Goal: Use online tool/utility: Utilize a website feature to perform a specific function

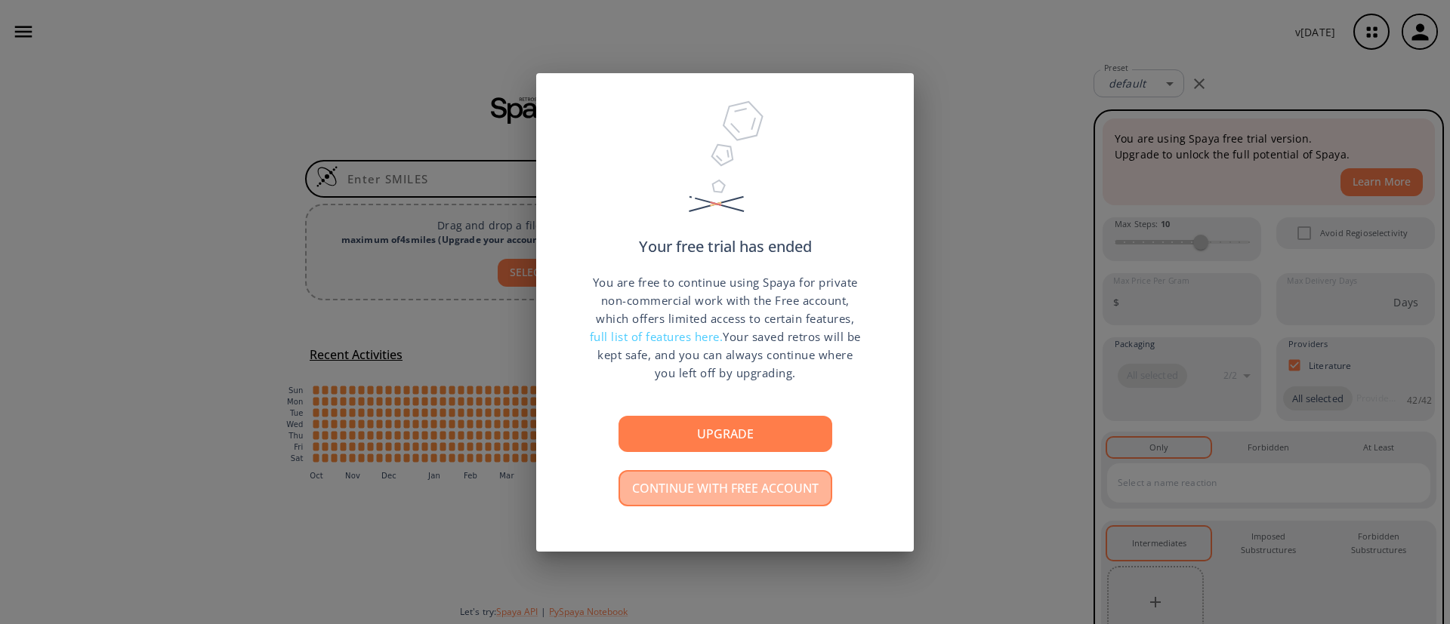
click at [782, 484] on button "Continue with free account" at bounding box center [725, 488] width 214 height 36
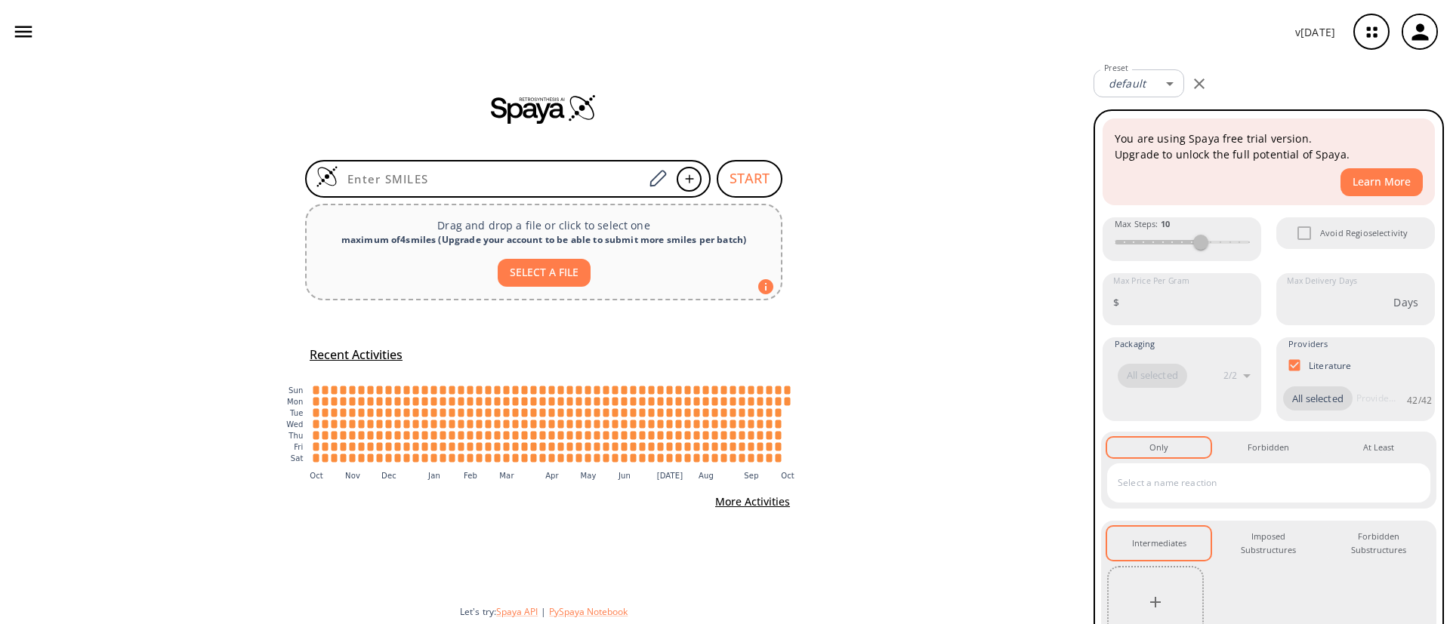
click at [1431, 34] on icon "button" at bounding box center [1420, 32] width 25 height 25
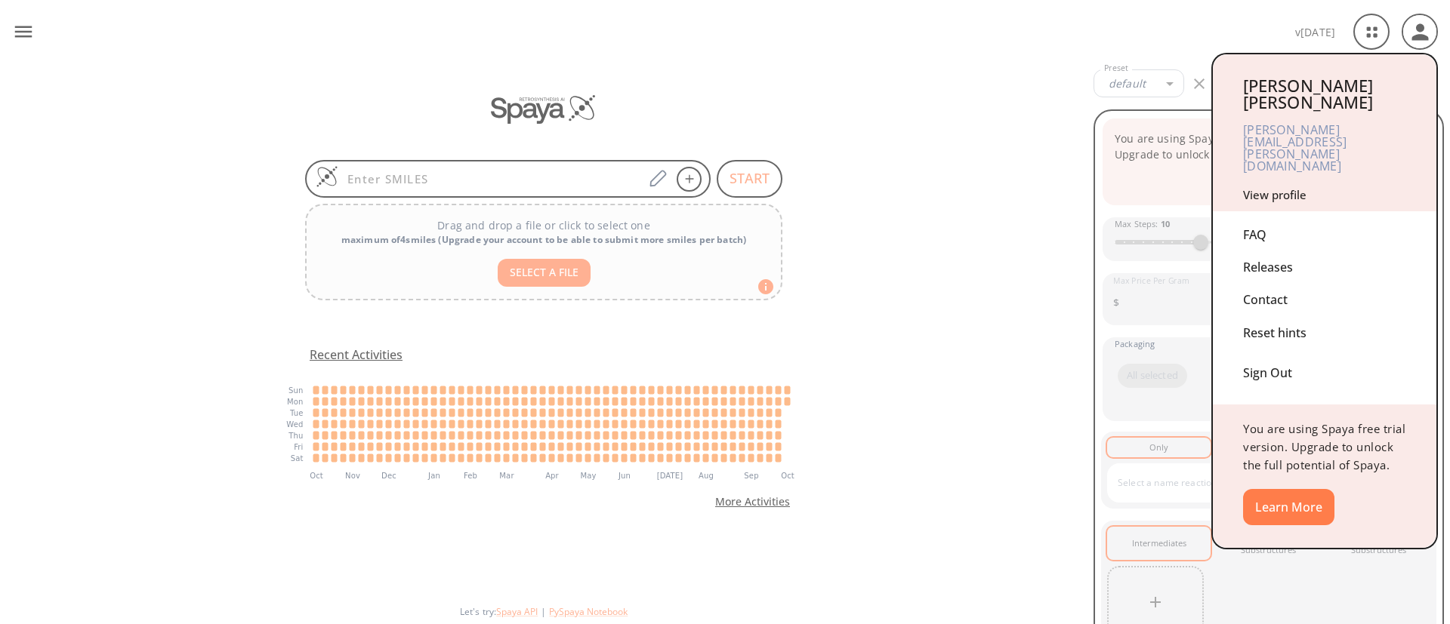
drag, startPoint x: 1426, startPoint y: 22, endPoint x: 1407, endPoint y: 22, distance: 18.9
click at [1425, 22] on div at bounding box center [725, 312] width 1450 height 624
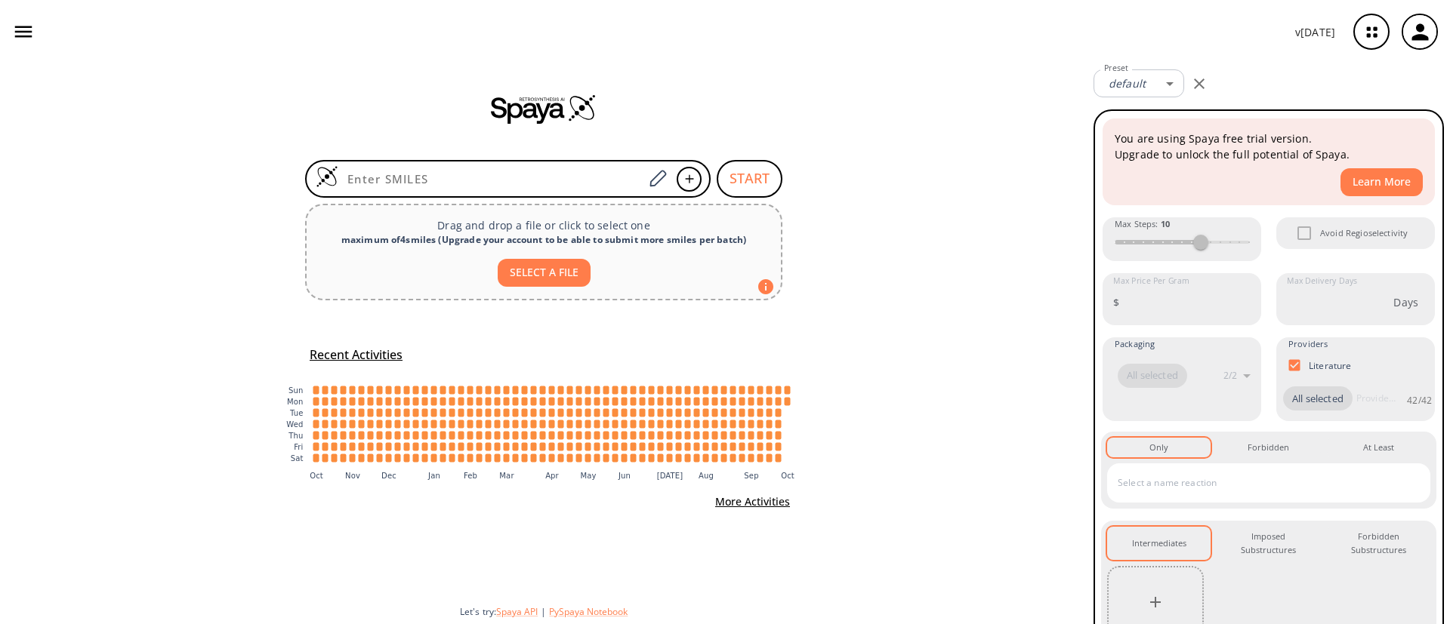
click at [19, 36] on icon "button" at bounding box center [23, 31] width 17 height 11
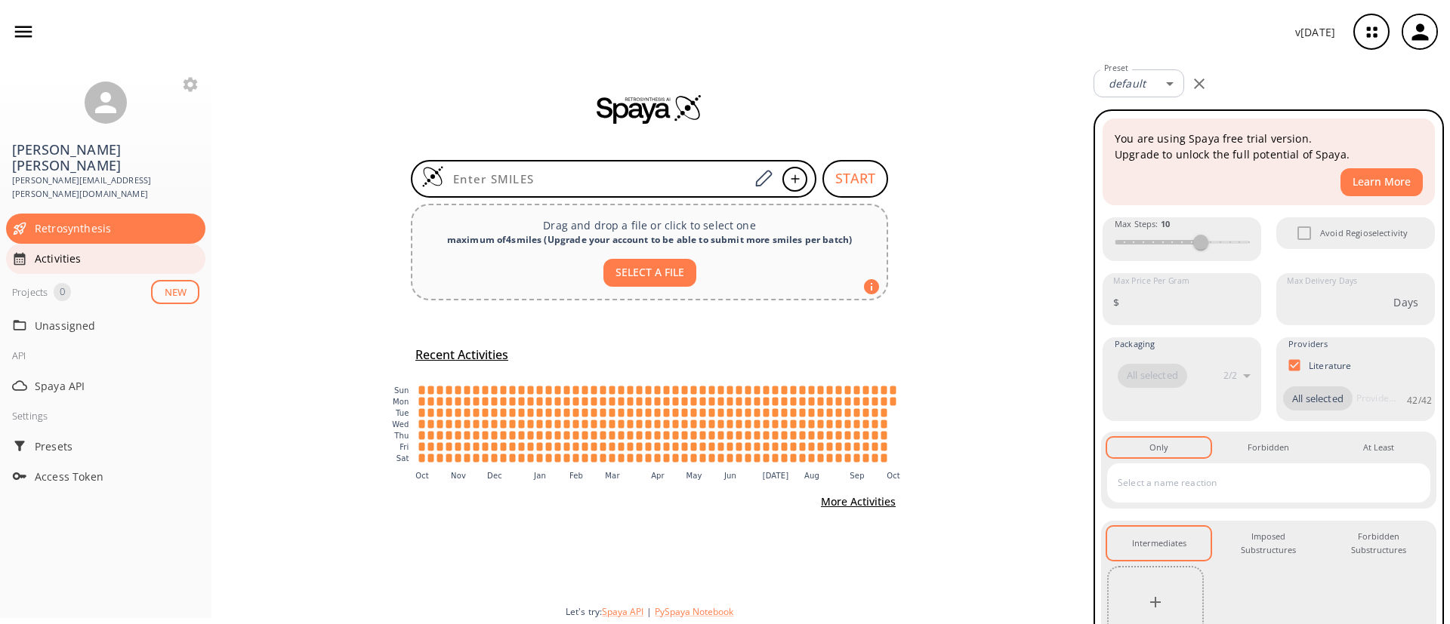
click at [66, 251] on span "Activities" at bounding box center [117, 259] width 165 height 16
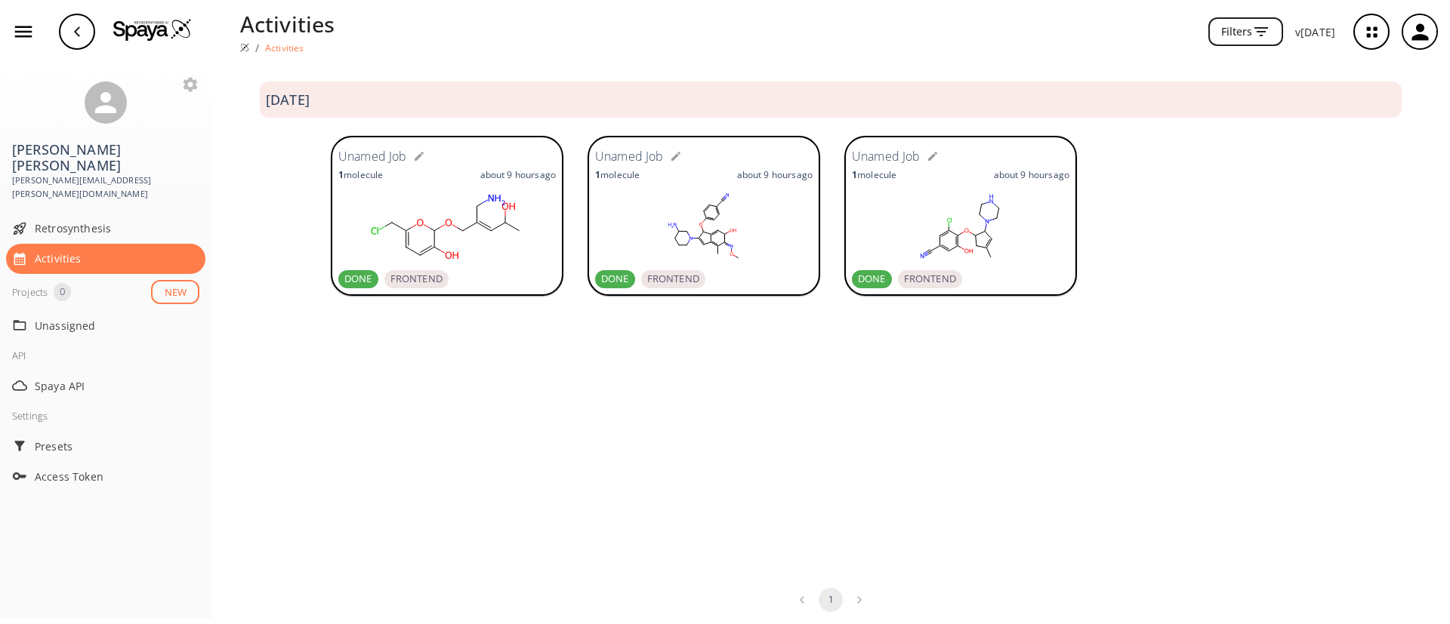
click at [917, 211] on rect at bounding box center [960, 227] width 217 height 76
click at [617, 4] on div "Activities / Activities Filters v [DATE]" at bounding box center [725, 31] width 1450 height 63
click at [558, 38] on div "Filters" at bounding box center [815, 31] width 936 height 29
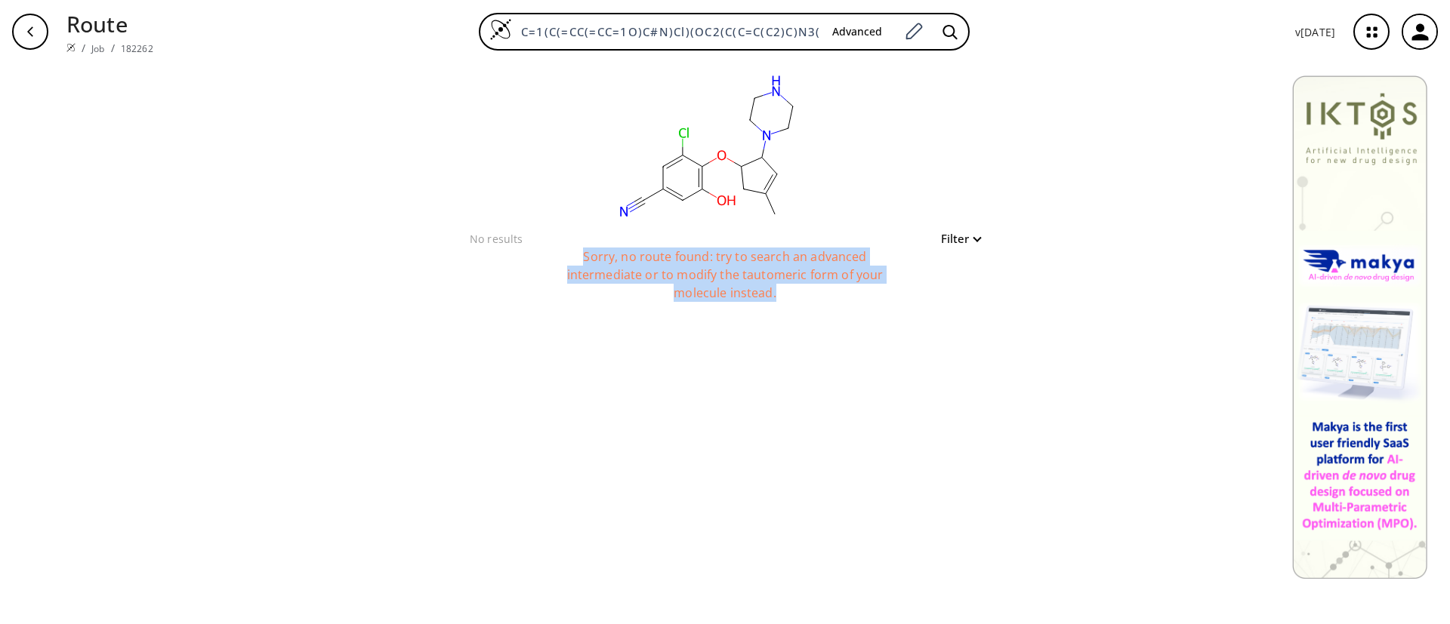
drag, startPoint x: 579, startPoint y: 248, endPoint x: 791, endPoint y: 290, distance: 216.4
click at [800, 294] on div "Sorry, no route found: try to search an advanced intermediate or to modify the …" at bounding box center [725, 286] width 378 height 76
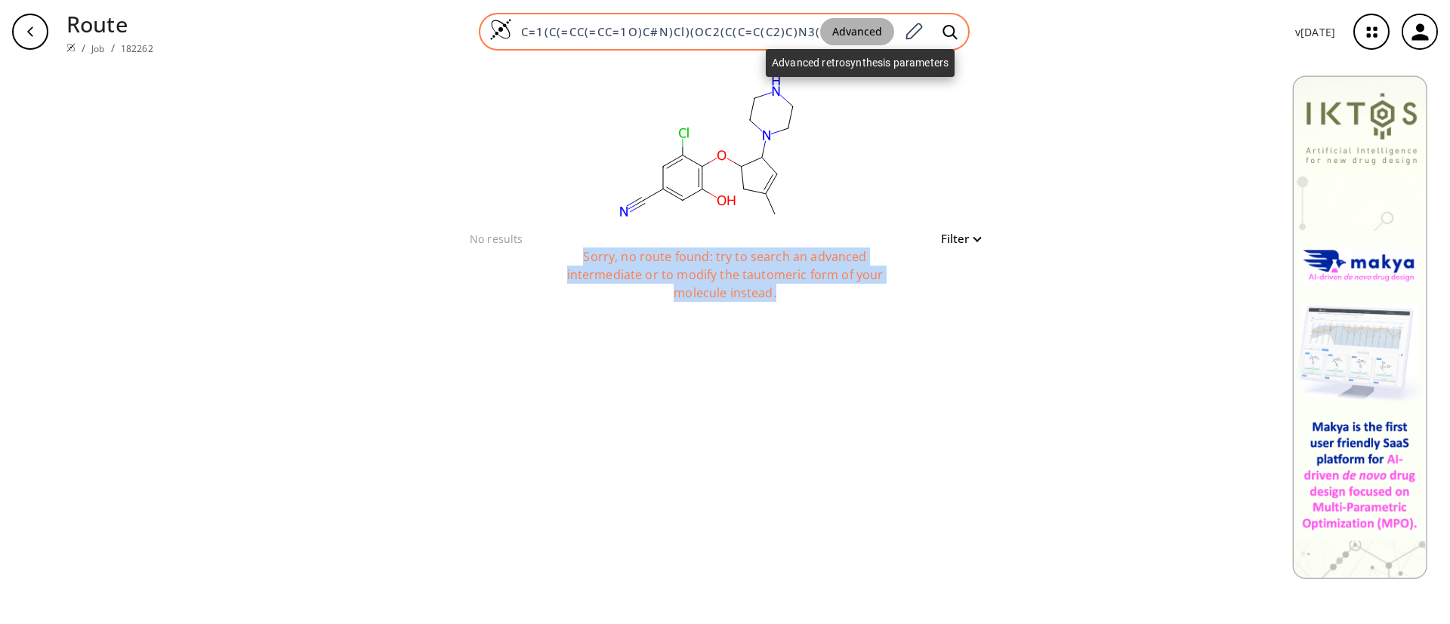
click at [859, 35] on button "Advanced" at bounding box center [857, 32] width 74 height 28
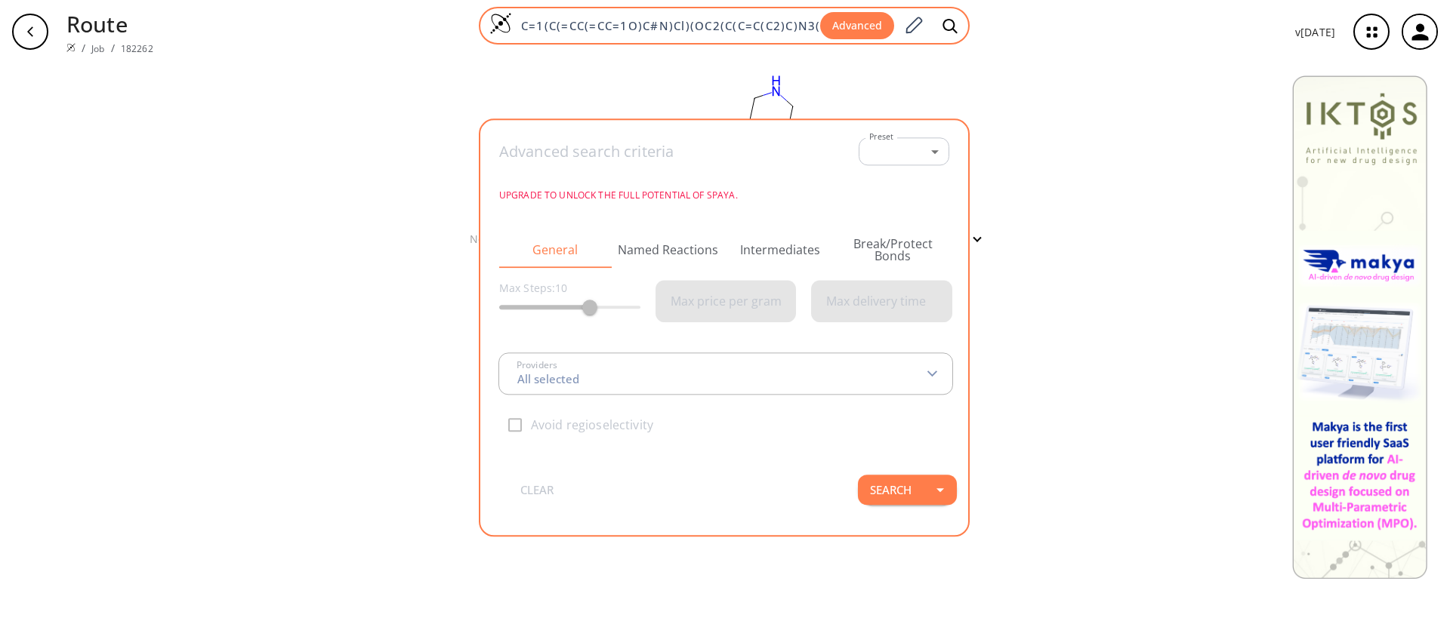
scroll to position [0, 60]
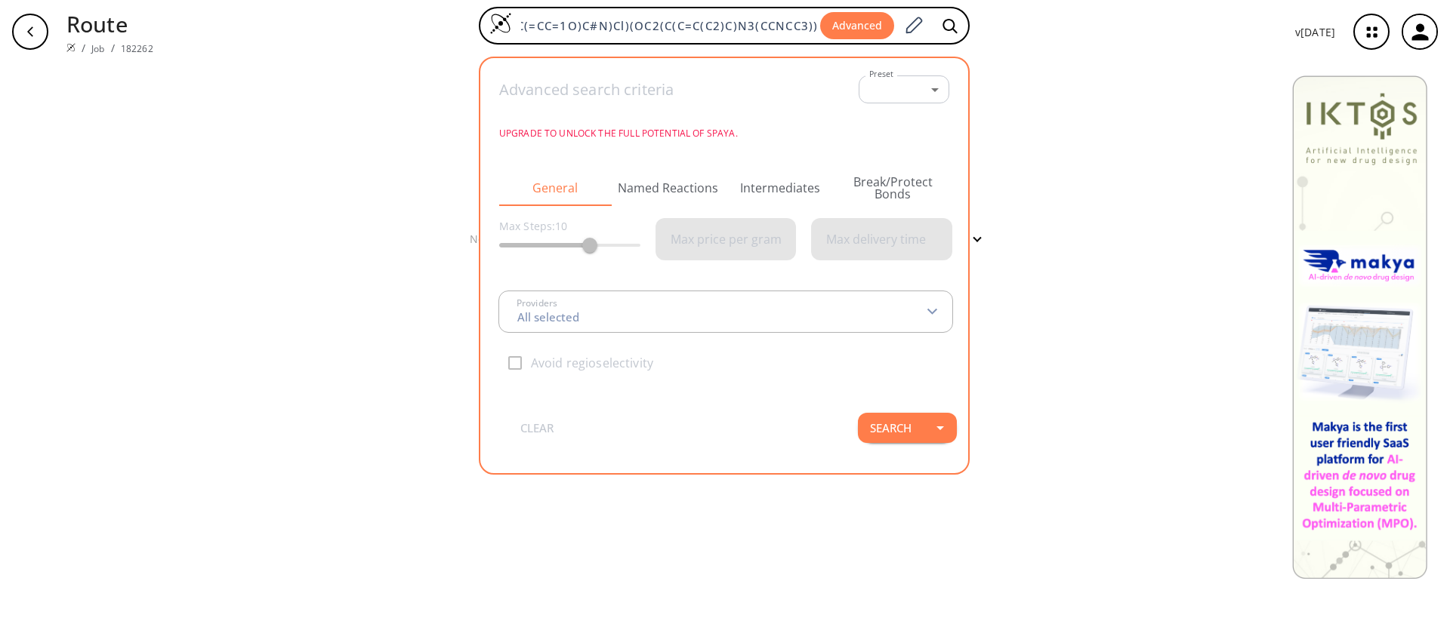
type input "All selected"
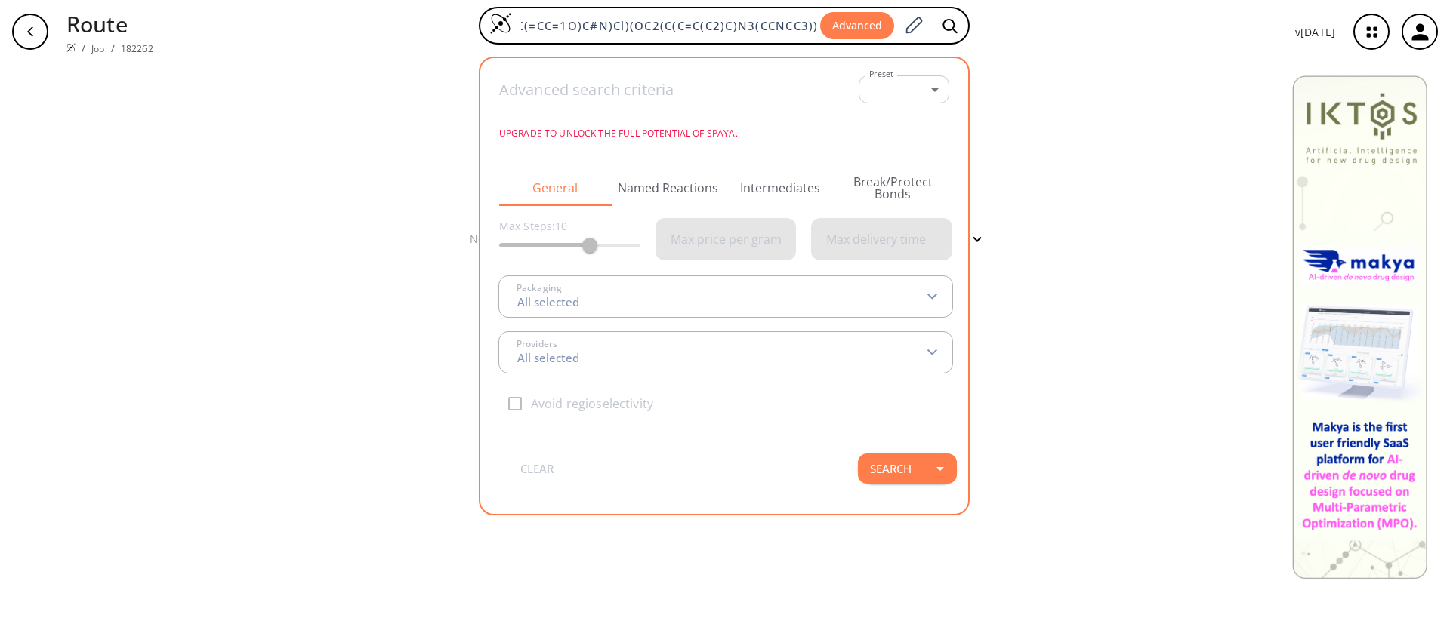
scroll to position [0, 0]
click at [680, 201] on button "Named Reactions" at bounding box center [668, 188] width 113 height 36
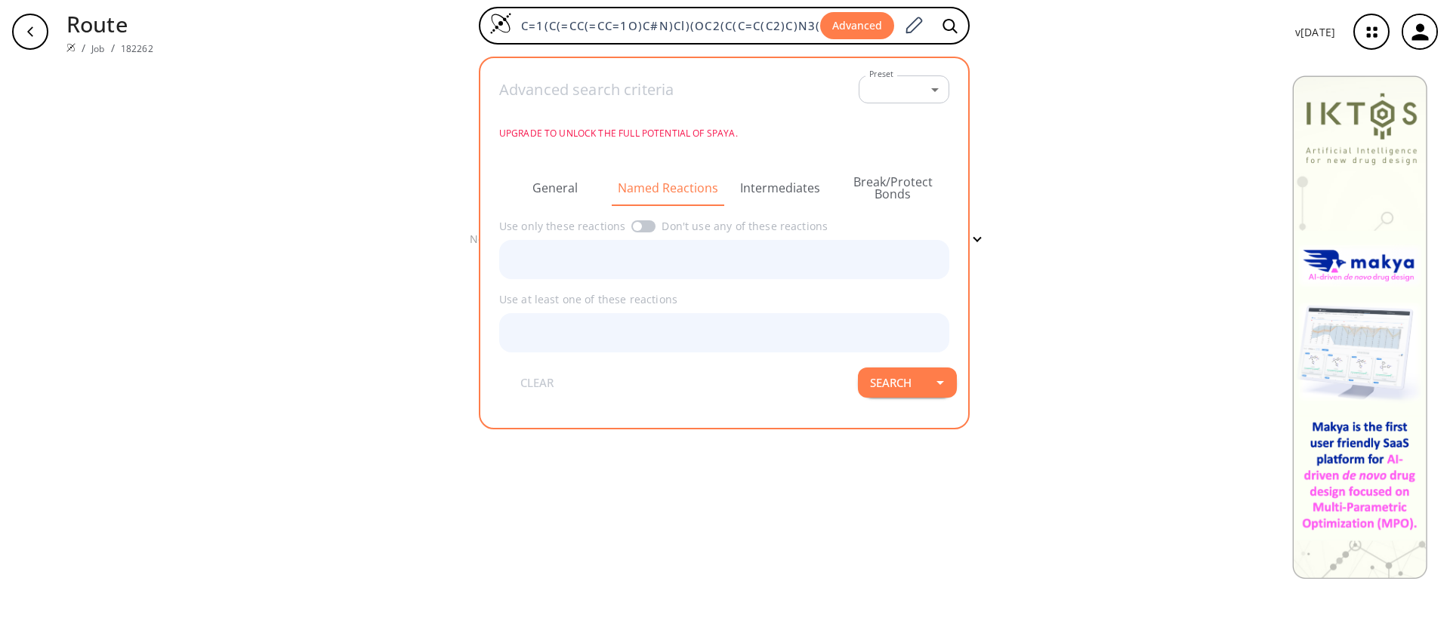
click at [772, 186] on button "Intermediates" at bounding box center [780, 188] width 113 height 36
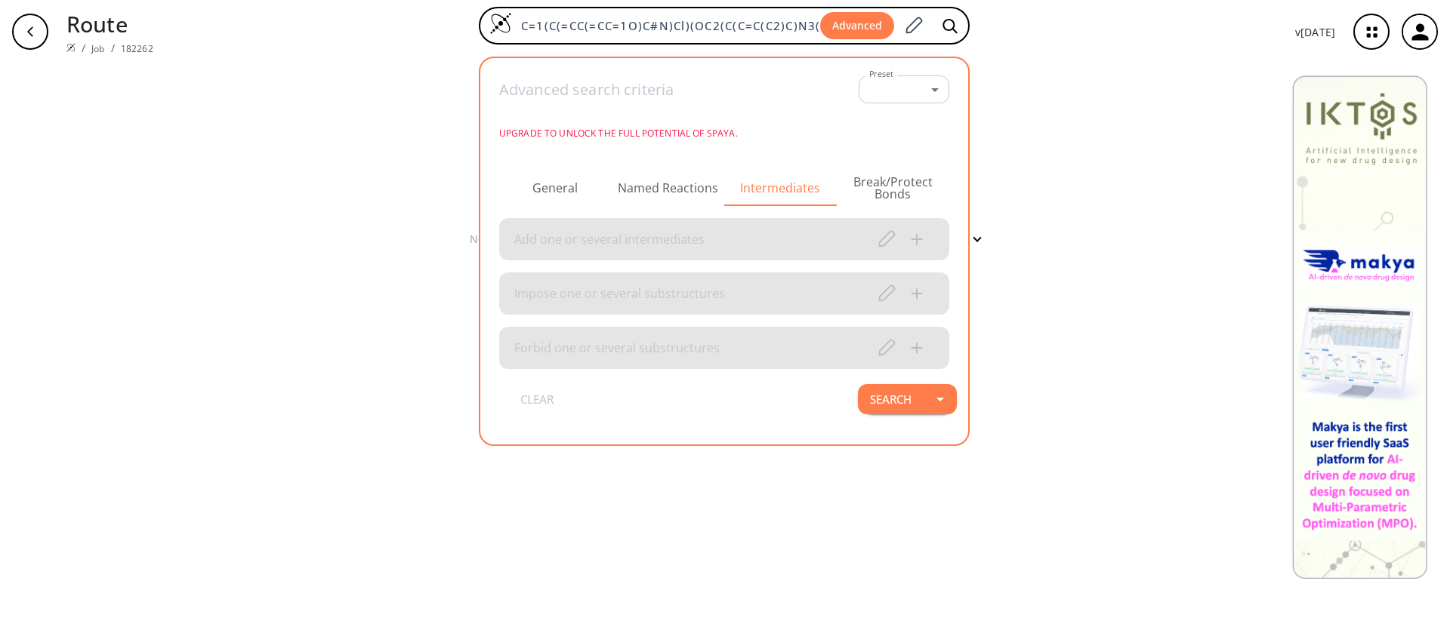
click at [880, 182] on button "Break/Protect Bonds" at bounding box center [893, 188] width 113 height 36
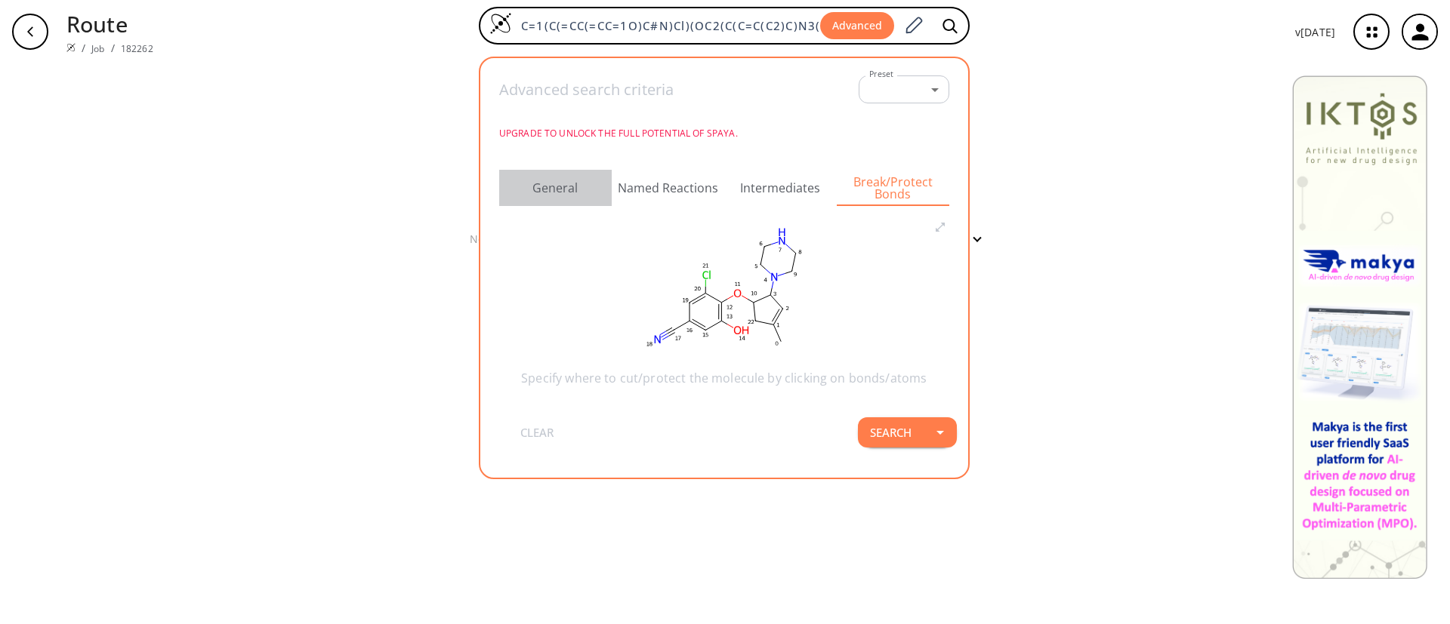
click at [548, 199] on button "General" at bounding box center [555, 188] width 113 height 36
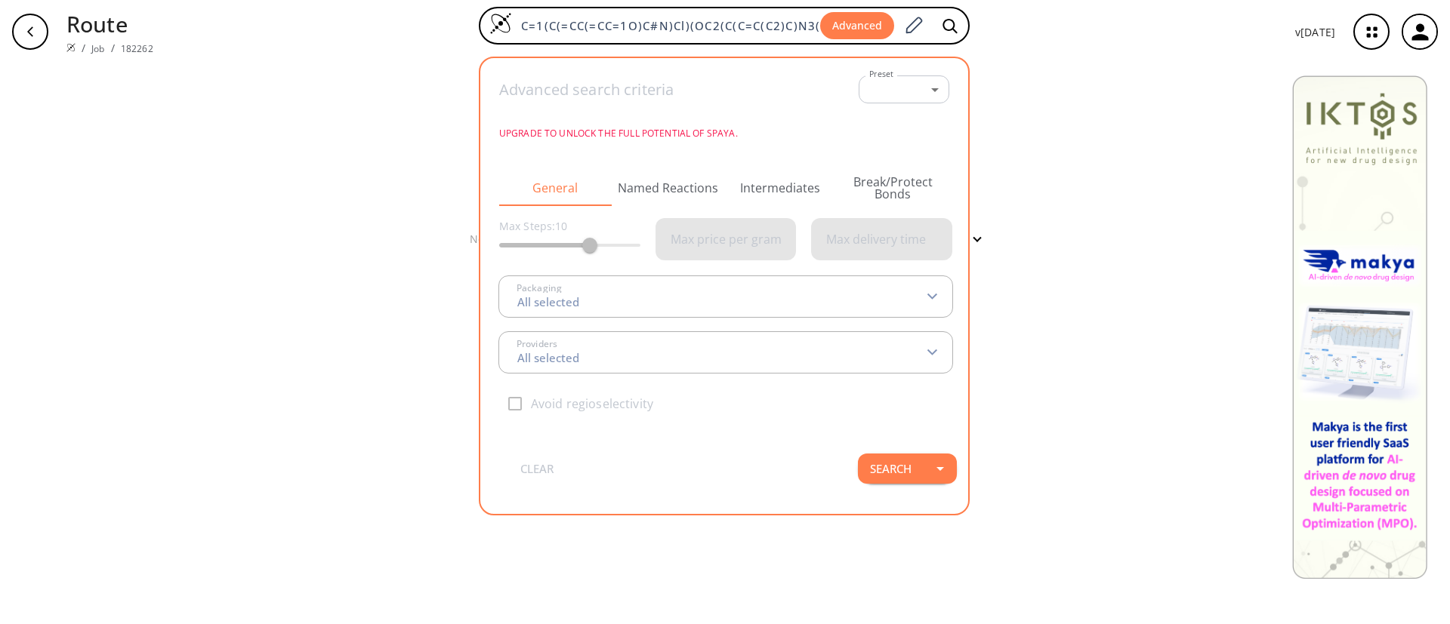
click at [1062, 116] on div "clear No results Filter Sorry, no route found: try to search an advanced interm…" at bounding box center [725, 343] width 1450 height 561
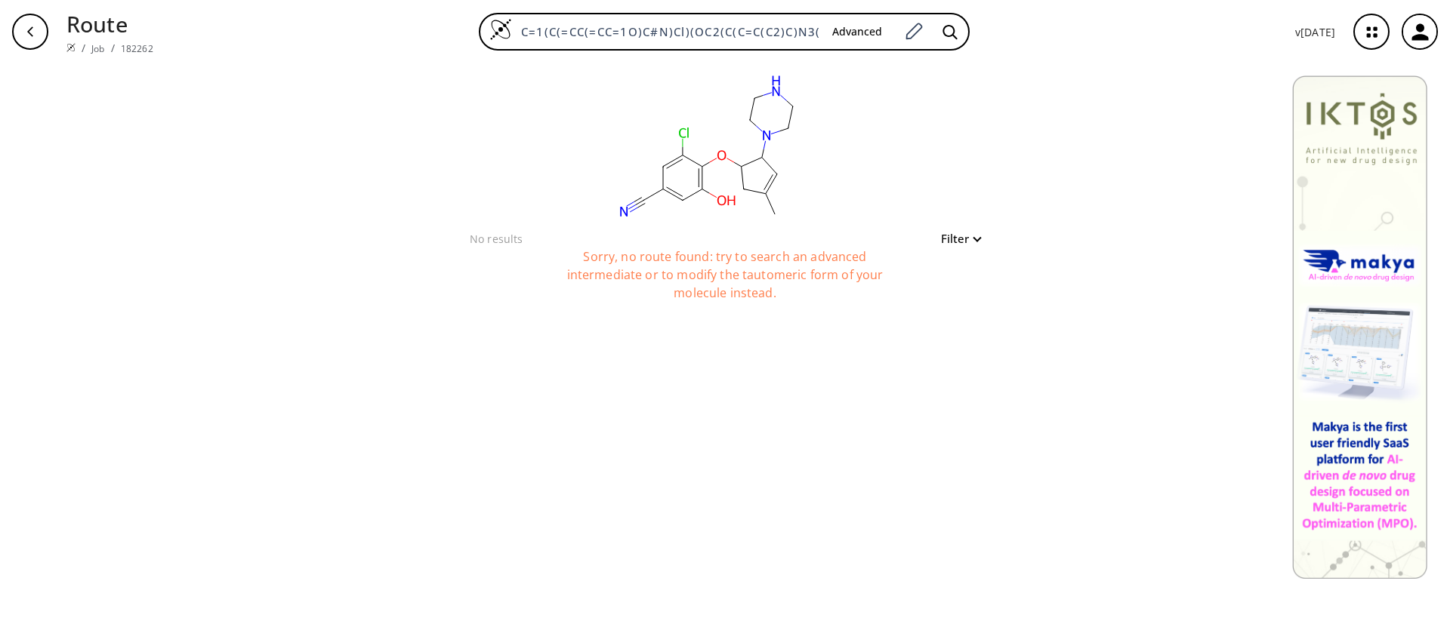
click at [962, 241] on button "Filter" at bounding box center [956, 238] width 48 height 11
